Goal: Information Seeking & Learning: Learn about a topic

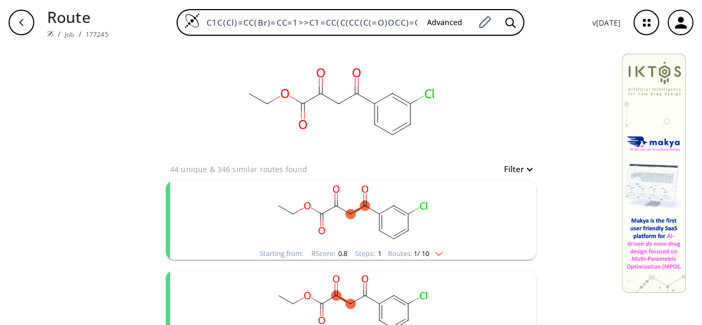
click at [525, 171] on button "Filter" at bounding box center [515, 169] width 34 height 8
type input "5"
drag, startPoint x: 545, startPoint y: 215, endPoint x: 496, endPoint y: 217, distance: 48.8
click at [496, 217] on span "5" at bounding box center [495, 214] width 11 height 11
click at [556, 149] on div at bounding box center [351, 162] width 702 height 325
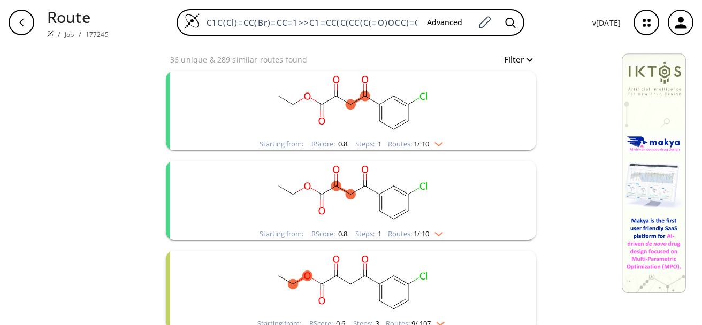
scroll to position [125, 0]
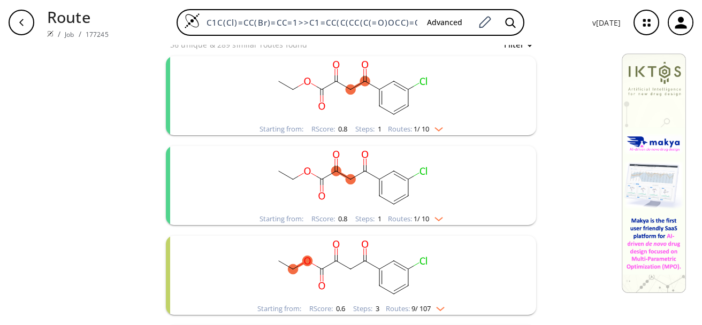
click at [436, 127] on img "clusters" at bounding box center [436, 127] width 14 height 9
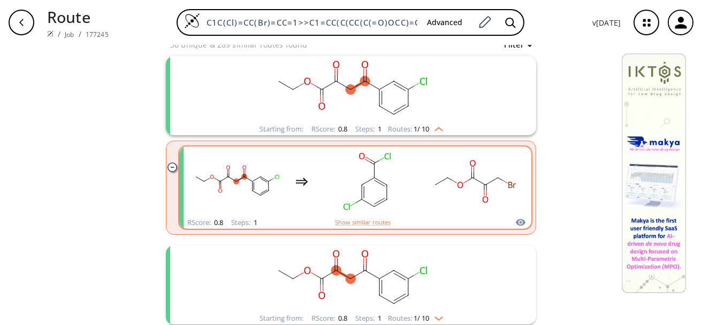
click at [486, 192] on rect "clusters" at bounding box center [474, 181] width 96 height 67
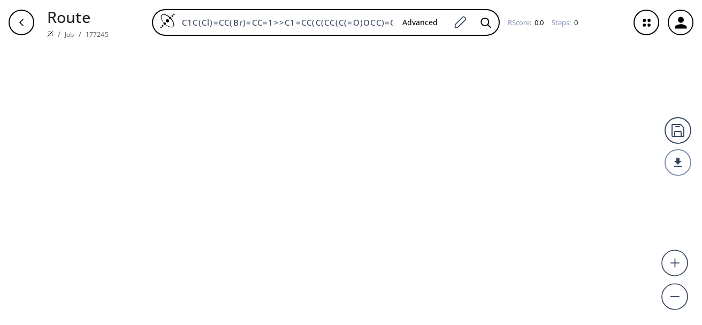
type input "C1C=C(Cl)C=C(C(=O)CC(=O)C(OCC)=O)C=1"
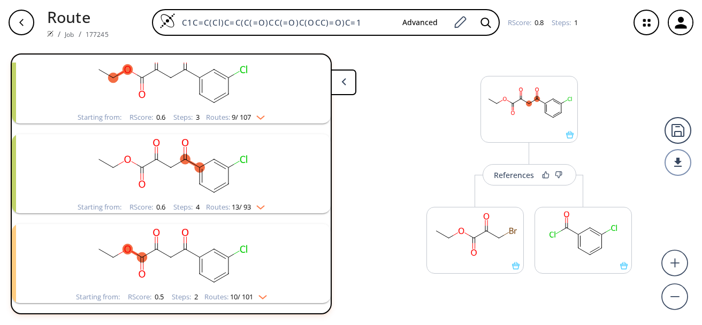
scroll to position [375, 0]
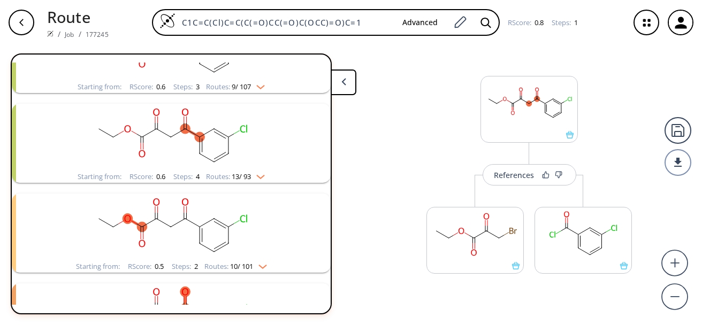
click at [256, 175] on img "clusters" at bounding box center [258, 175] width 14 height 9
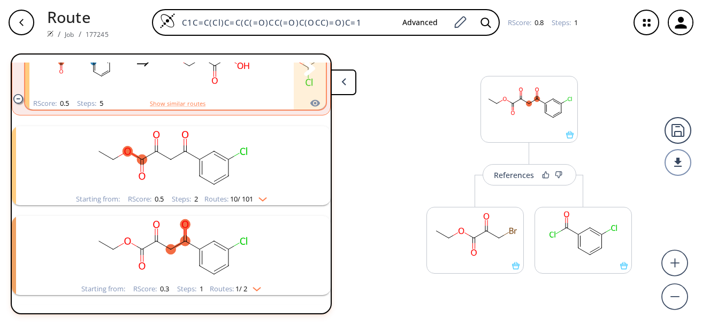
scroll to position [1744, 0]
